Goal: Complete application form: Complete application form

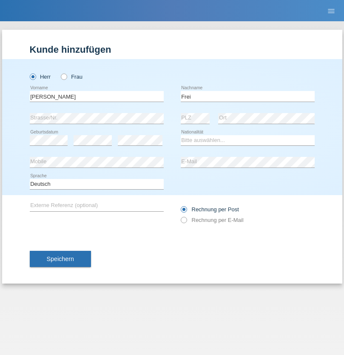
type input "Frei"
select select "CH"
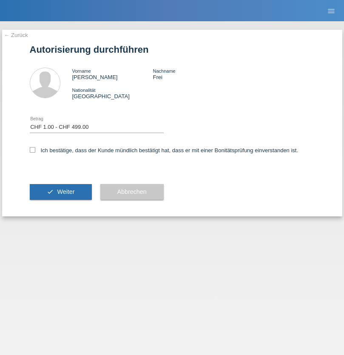
select select "1"
checkbox input "true"
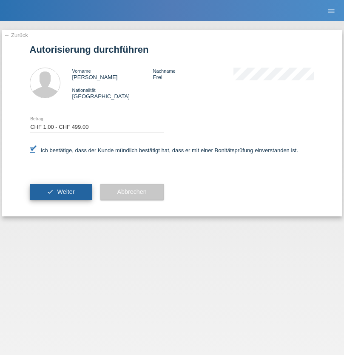
click at [60, 192] on span "Weiter" at bounding box center [65, 192] width 17 height 7
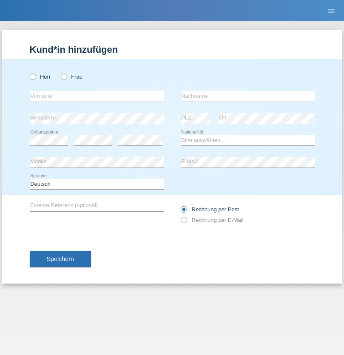
radio input "true"
click at [97, 96] on input "text" at bounding box center [97, 96] width 134 height 11
type input "Mansha"
click at [248, 96] on input "text" at bounding box center [248, 96] width 134 height 11
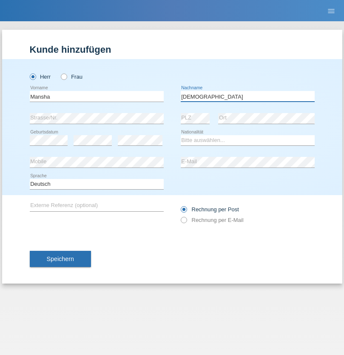
type input "Muhammad"
select select "PK"
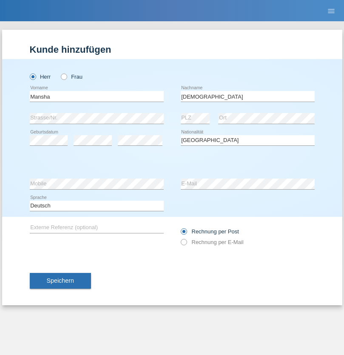
select select "C"
select select "20"
select select "08"
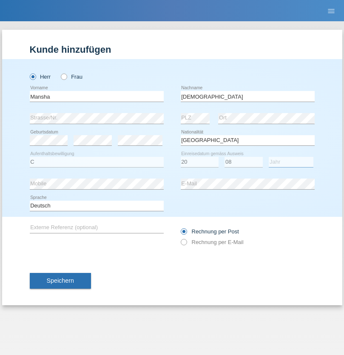
select select "1993"
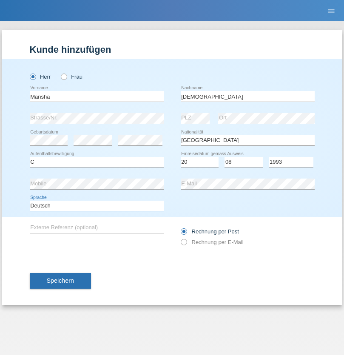
select select "en"
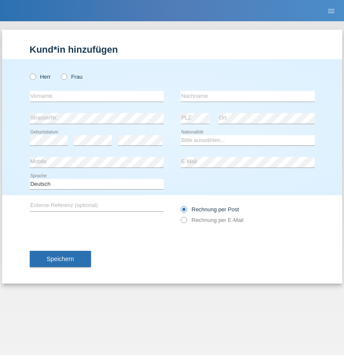
radio input "true"
click at [97, 96] on input "text" at bounding box center [97, 96] width 134 height 11
type input "Kevin"
click at [248, 96] on input "text" at bounding box center [248, 96] width 134 height 11
type input "Ferhati"
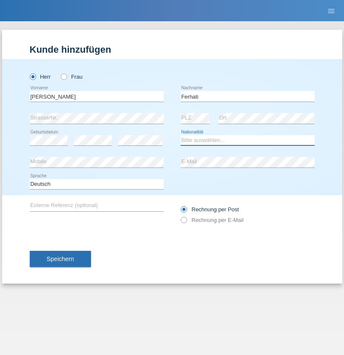
select select "DE"
select select "C"
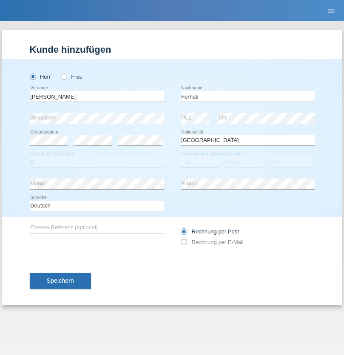
select select "14"
select select "02"
select select "2021"
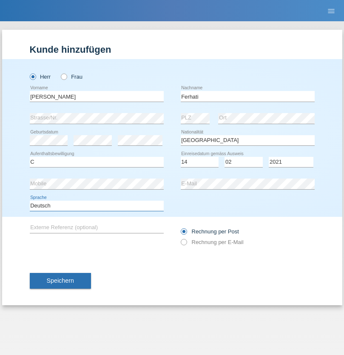
select select "en"
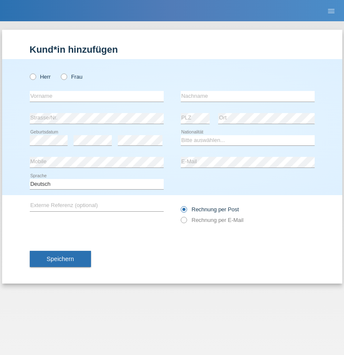
radio input "true"
click at [97, 96] on input "text" at bounding box center [97, 96] width 134 height 11
type input "[PERSON_NAME]"
click at [248, 96] on input "text" at bounding box center [248, 96] width 134 height 11
type input "Schlup"
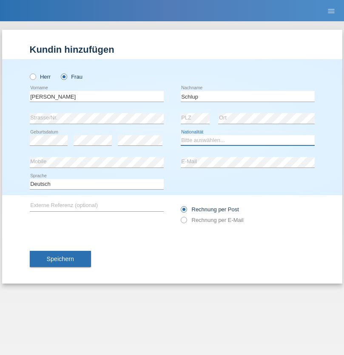
select select "CH"
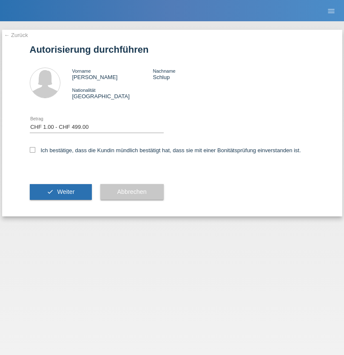
select select "1"
checkbox input "true"
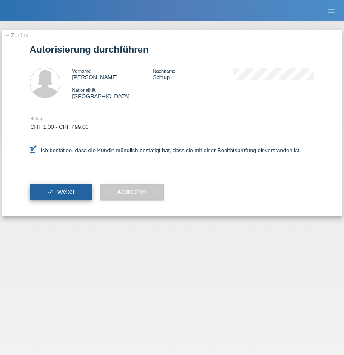
click at [60, 192] on span "Weiter" at bounding box center [65, 192] width 17 height 7
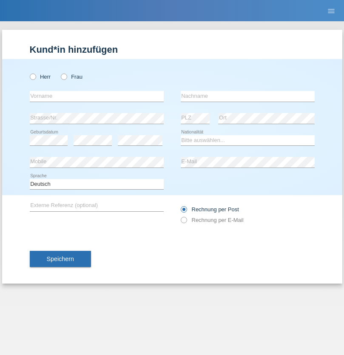
radio input "true"
click at [97, 96] on input "text" at bounding box center [97, 96] width 134 height 11
type input "firat"
click at [248, 96] on input "text" at bounding box center [248, 96] width 134 height 11
type input "kara"
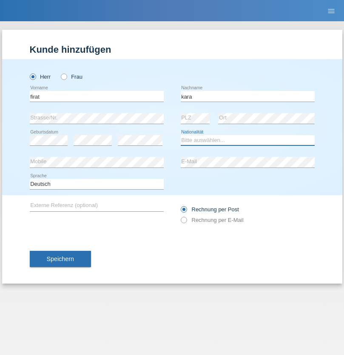
select select "CH"
radio input "true"
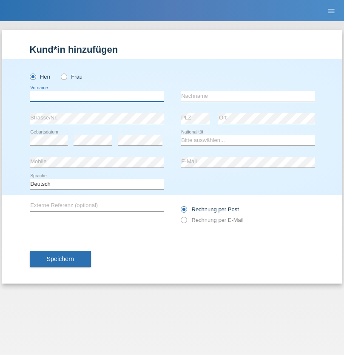
click at [97, 96] on input "text" at bounding box center [97, 96] width 134 height 11
type input "Bogdan"
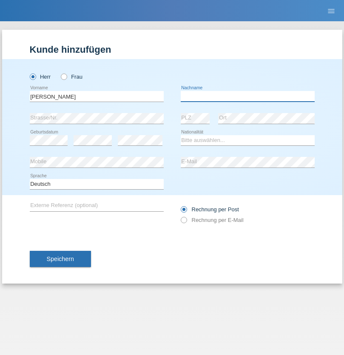
click at [248, 96] on input "text" at bounding box center [248, 96] width 134 height 11
type input "Cristian"
select select "RO"
select select "C"
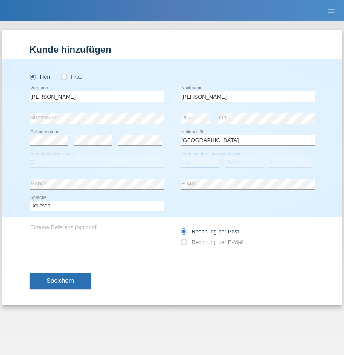
select select "11"
select select "02"
select select "2011"
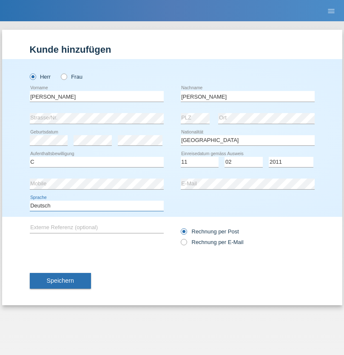
select select "en"
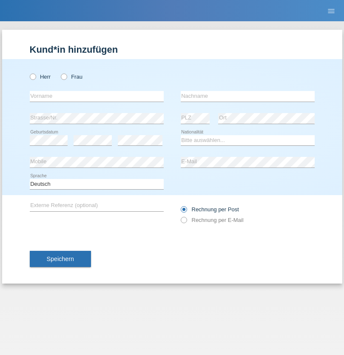
radio input "true"
click at [97, 96] on input "text" at bounding box center [97, 96] width 134 height 11
type input "[PERSON_NAME]"
click at [248, 96] on input "text" at bounding box center [248, 96] width 134 height 11
type input "Ymeri"
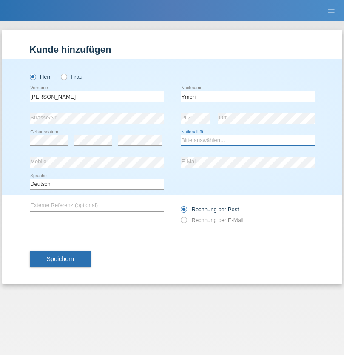
select select "XK"
select select "C"
select select "21"
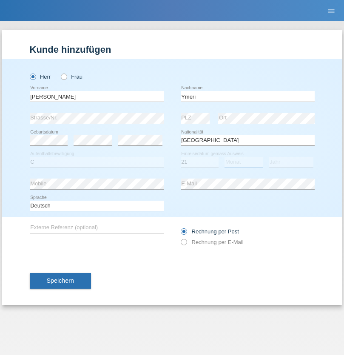
select select "03"
select select "1991"
